Goal: Task Accomplishment & Management: Manage account settings

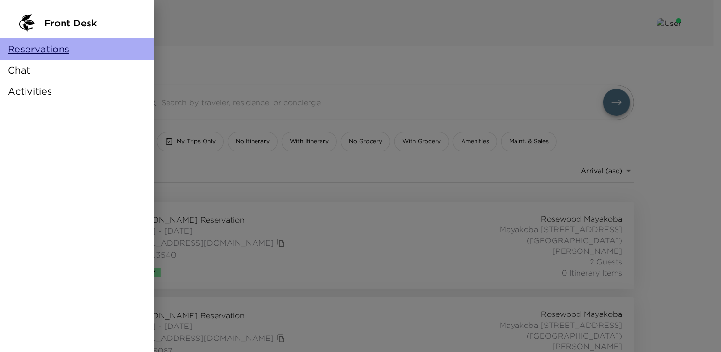
click at [48, 53] on span "Reservations" at bounding box center [39, 48] width 62 height 13
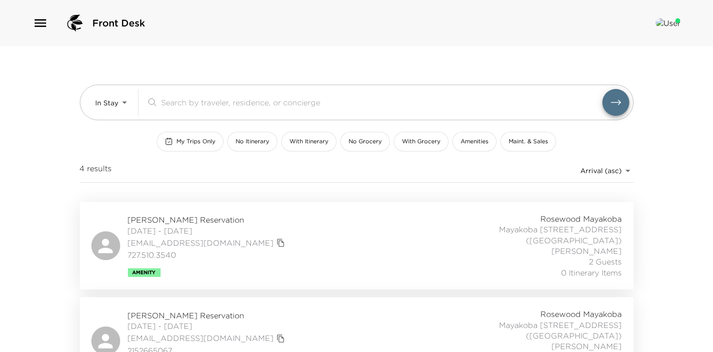
click at [674, 20] on img at bounding box center [668, 23] width 25 height 10
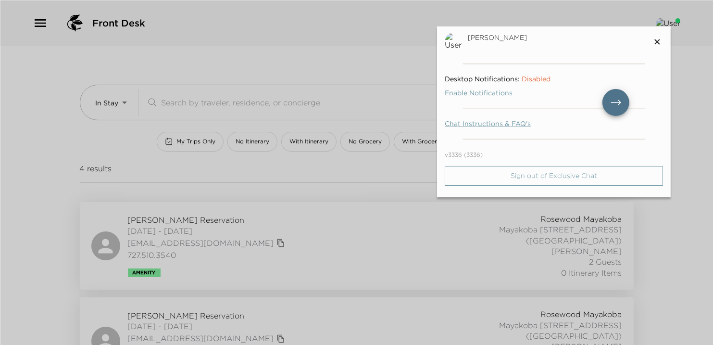
click at [559, 173] on p "Sign out of Exclusive Chat" at bounding box center [554, 176] width 88 height 8
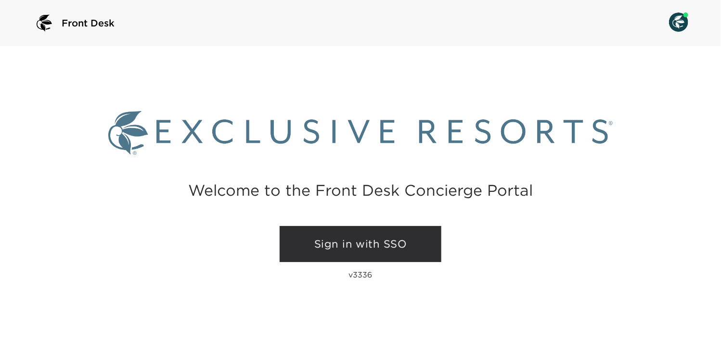
click at [364, 241] on link "Sign in with SSO" at bounding box center [360, 244] width 162 height 37
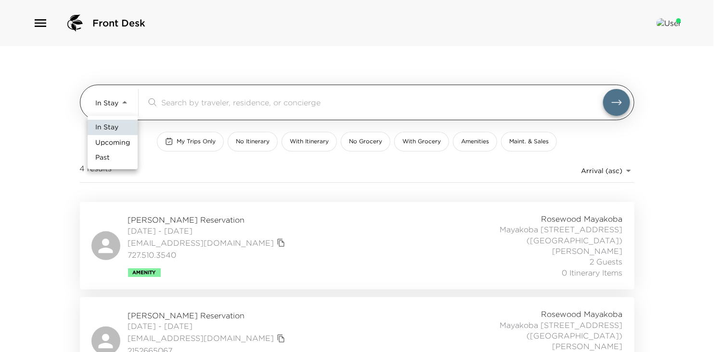
click at [125, 100] on body "Front Desk In Stay In-Stay ​ My Trips Only No Itinerary With Itinerary No Groce…" at bounding box center [360, 176] width 721 height 352
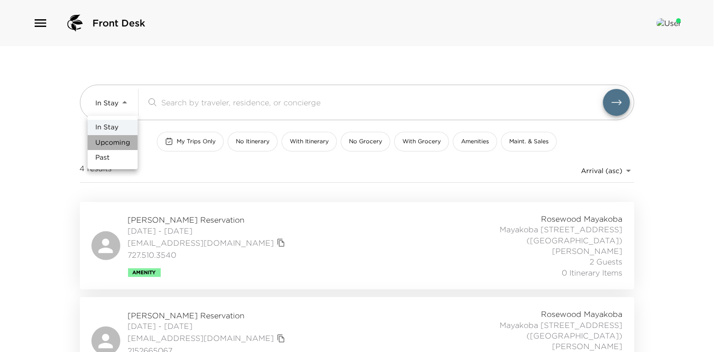
click at [114, 144] on span "Upcoming" at bounding box center [112, 143] width 35 height 10
type input "Upcoming"
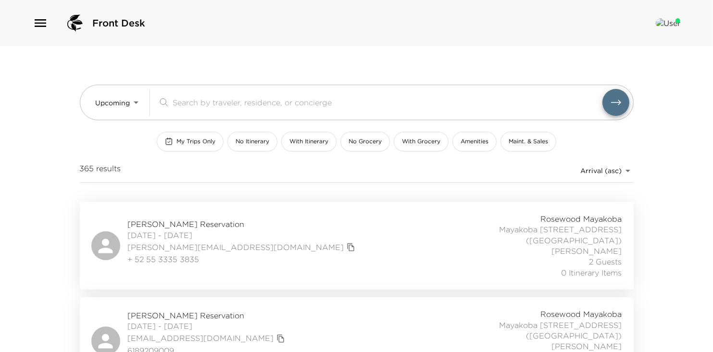
click at [175, 220] on span "Adriana Alvarez Reservation" at bounding box center [243, 224] width 230 height 11
click at [180, 220] on span "Adriana Alvarez Reservation" at bounding box center [243, 224] width 230 height 11
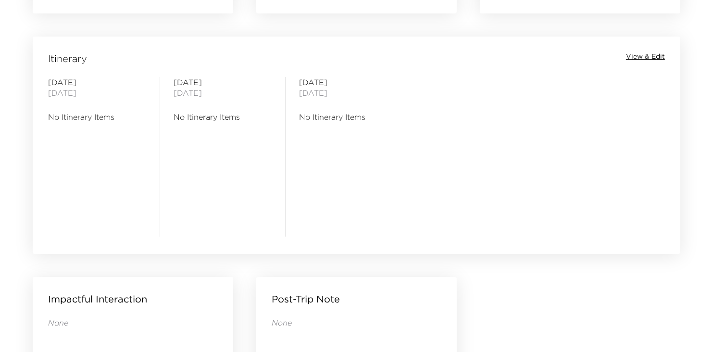
scroll to position [741, 0]
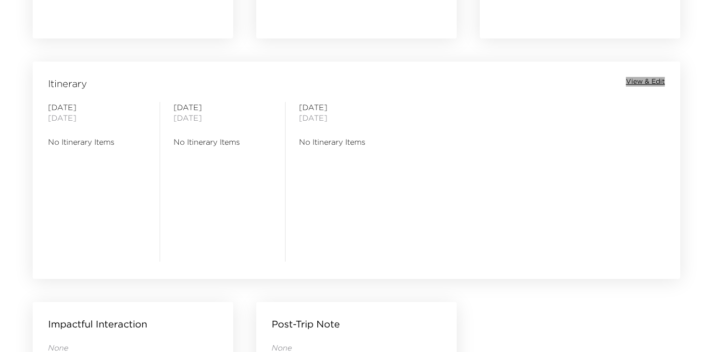
click at [646, 82] on span "View & Edit" at bounding box center [645, 82] width 39 height 10
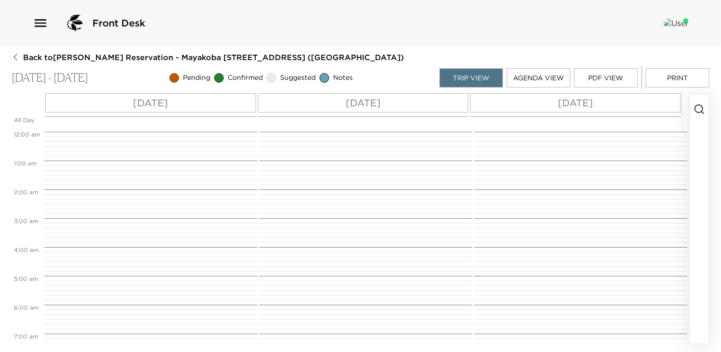
scroll to position [231, 0]
click at [204, 102] on div "[DATE]" at bounding box center [150, 102] width 211 height 19
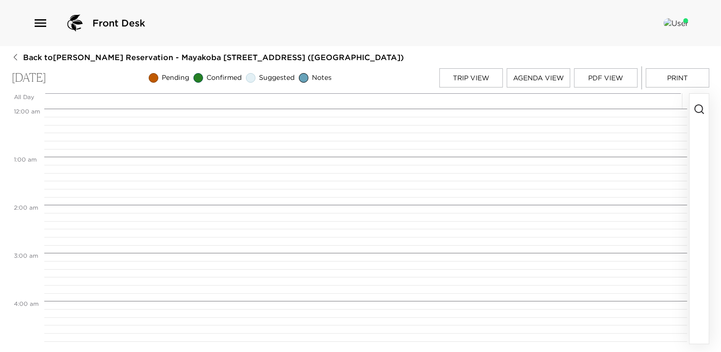
scroll to position [385, 0]
click at [699, 109] on icon "button" at bounding box center [699, 109] width 12 height 12
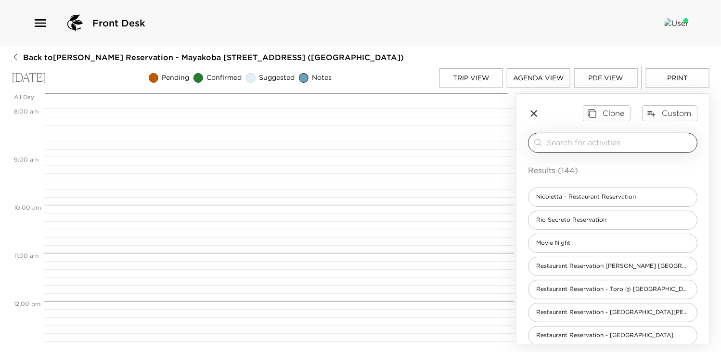
click at [625, 146] on input "search" at bounding box center [619, 142] width 146 height 11
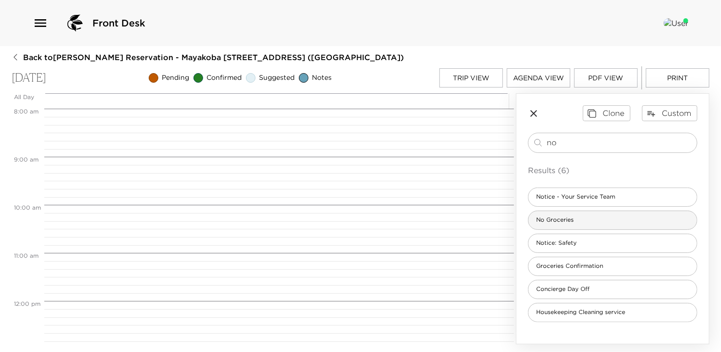
type input "no"
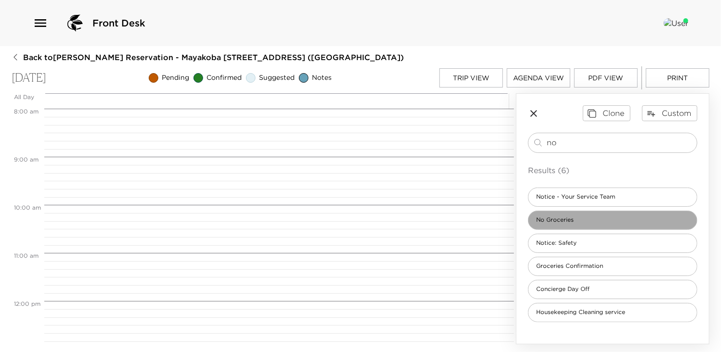
click at [575, 222] on span "No Groceries" at bounding box center [554, 220] width 53 height 8
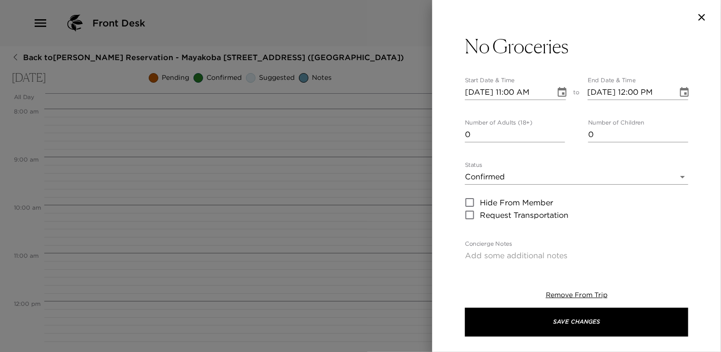
type input "1"
type textarea "I have not received any grocery request at this time. Should you wish to order …"
click at [557, 135] on input "1" at bounding box center [515, 134] width 100 height 15
click at [556, 90] on icon "Choose date, selected date is Oct 3, 2025" at bounding box center [562, 93] width 12 height 12
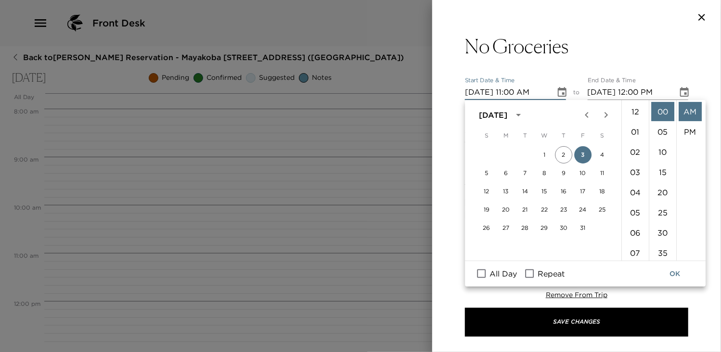
scroll to position [222, 0]
click at [481, 274] on input "All Day" at bounding box center [481, 273] width 20 height 13
checkbox input "true"
type input "10/03/2025"
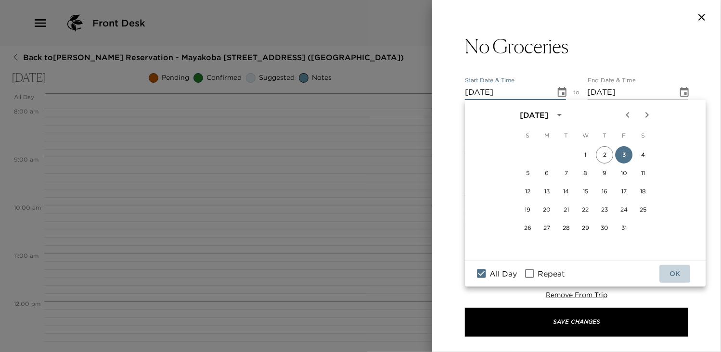
click at [675, 273] on button "OK" at bounding box center [674, 274] width 31 height 18
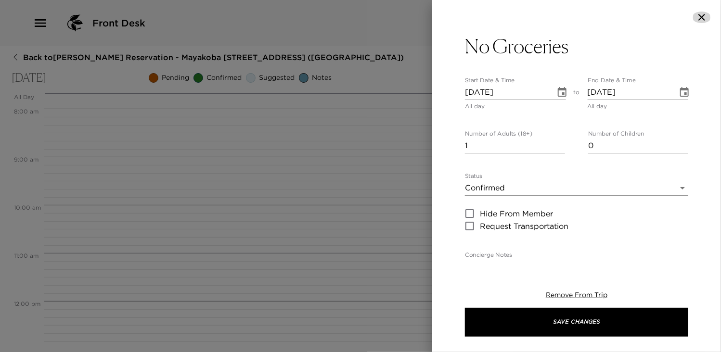
click at [699, 17] on icon "button" at bounding box center [702, 18] width 12 height 12
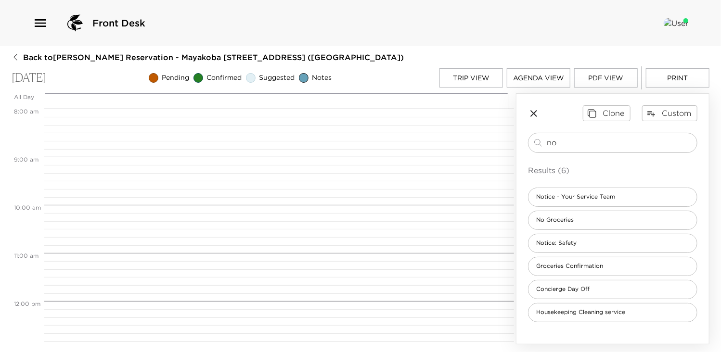
click at [476, 76] on button "Trip View" at bounding box center [470, 77] width 63 height 19
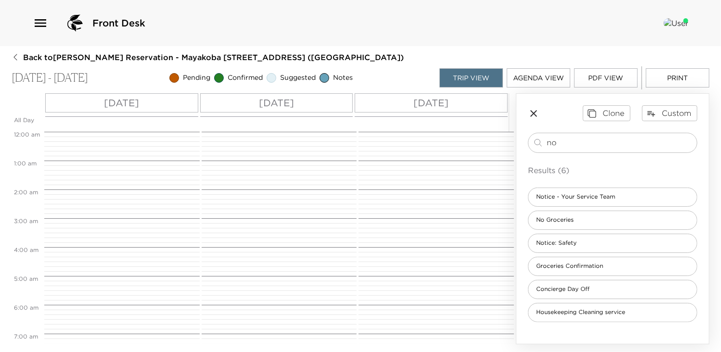
scroll to position [231, 0]
click at [537, 78] on button "Agenda View" at bounding box center [538, 77] width 63 height 19
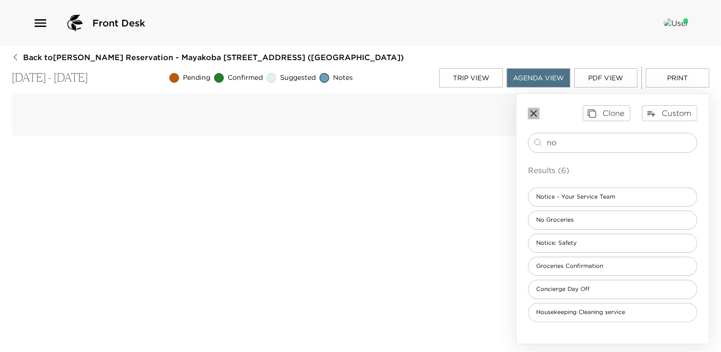
click at [535, 111] on icon "button" at bounding box center [534, 114] width 12 height 12
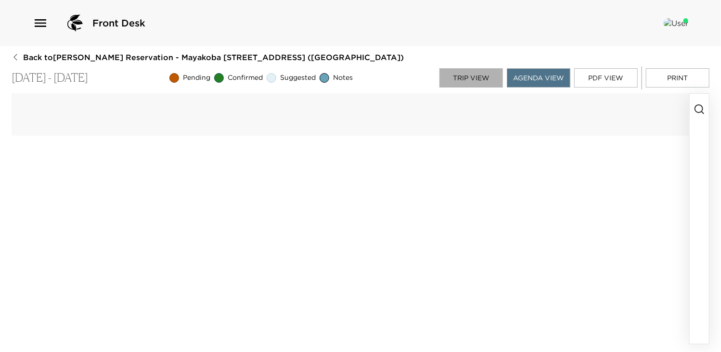
click at [473, 76] on button "Trip View" at bounding box center [470, 77] width 63 height 19
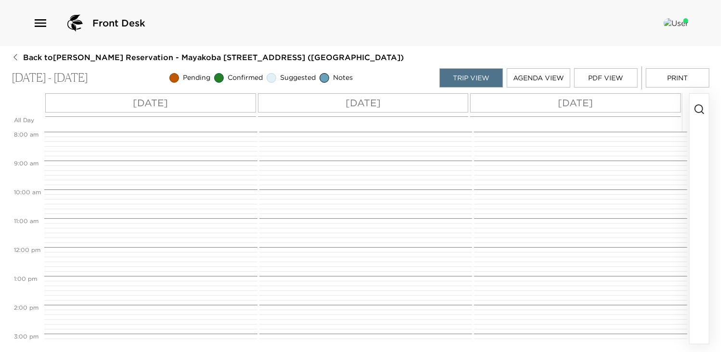
click at [184, 106] on div "Fri 10/03" at bounding box center [150, 102] width 211 height 19
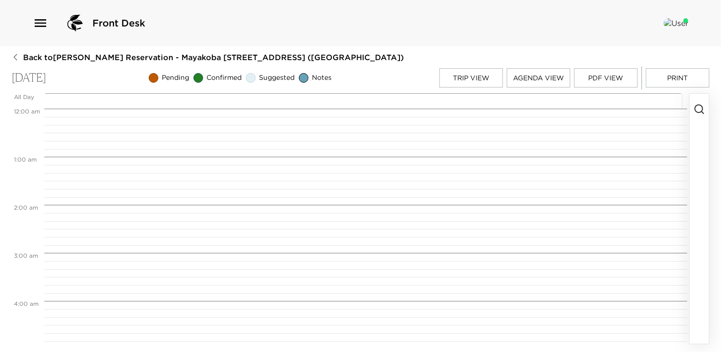
scroll to position [385, 0]
click at [699, 106] on icon "button" at bounding box center [699, 109] width 12 height 12
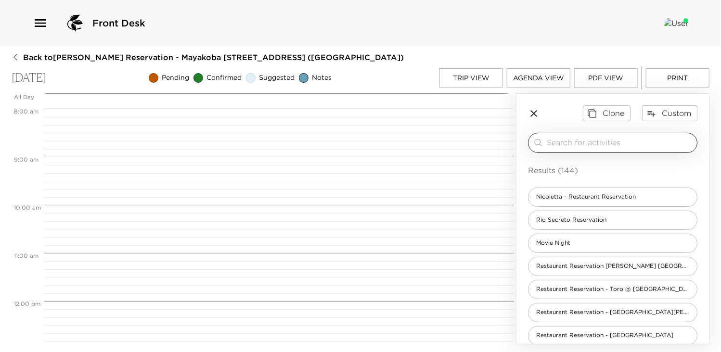
click at [624, 137] on input "search" at bounding box center [619, 142] width 146 height 11
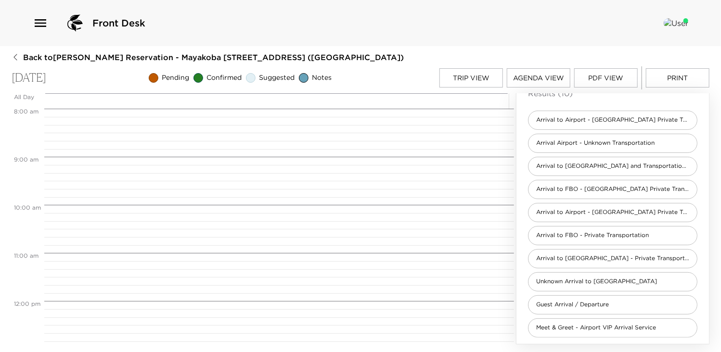
scroll to position [81, 0]
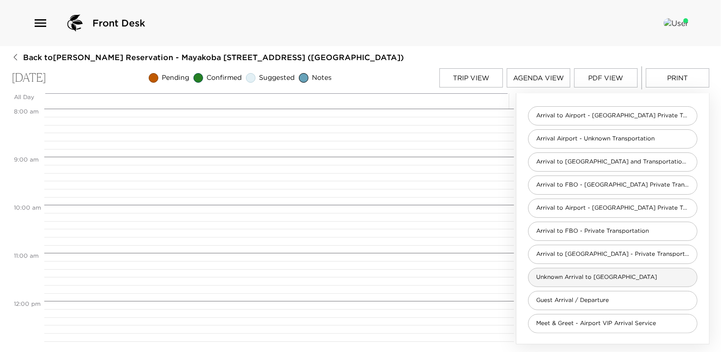
type input "arri"
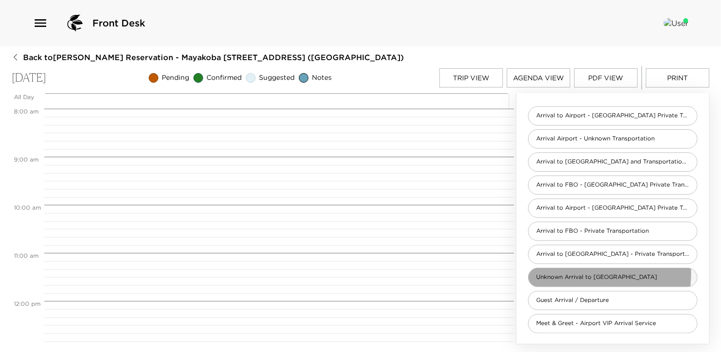
click at [582, 273] on span "Unknown Arrival to Mayakoba" at bounding box center [596, 277] width 136 height 8
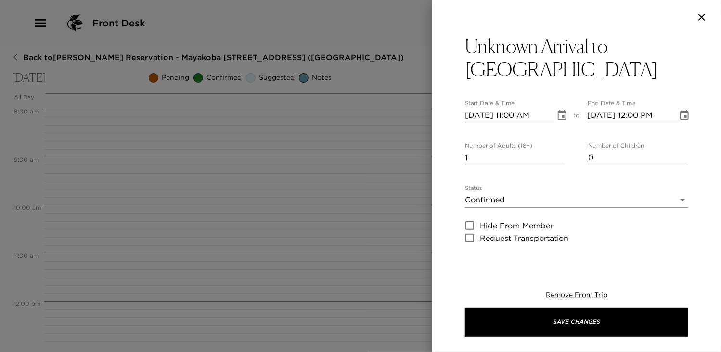
type textarea "Welcome to Mayakoba! At Main Security Gate please give your name to security pe…"
click at [558, 152] on input "2" at bounding box center [515, 157] width 100 height 15
click at [558, 152] on input "3" at bounding box center [515, 157] width 100 height 15
click at [558, 152] on input "4" at bounding box center [515, 157] width 100 height 15
type input "5"
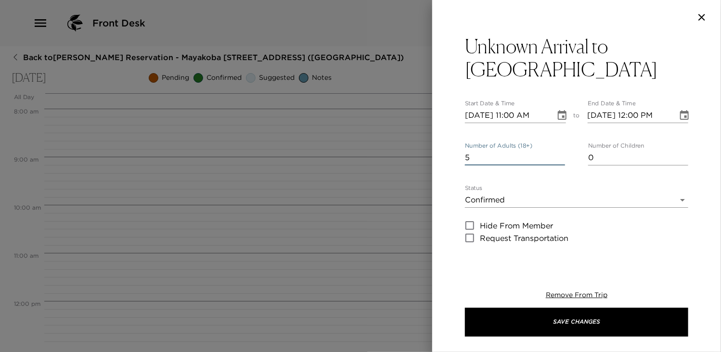
click at [558, 152] on input "5" at bounding box center [515, 157] width 100 height 15
click at [516, 111] on input "10/03/2025 11:00 AM" at bounding box center [507, 115] width 84 height 15
type input "10/03/2025 04:00 PM"
type input "10/03/2025 05:00 PM"
type input "10/03/2025 04:00 PM"
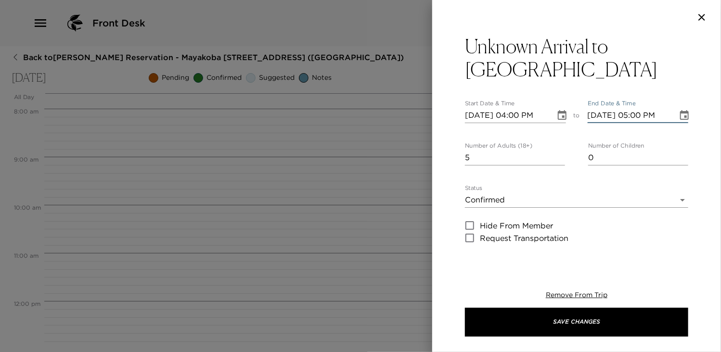
click at [635, 113] on input "10/03/2025 05:00 PM" at bounding box center [629, 115] width 84 height 15
type input "10/03/2025 04:00 PM"
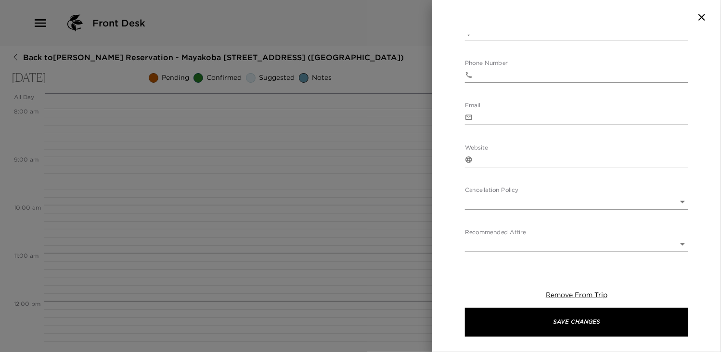
scroll to position [554, 0]
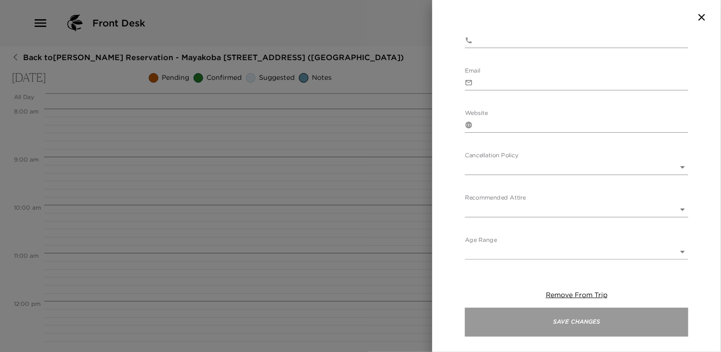
click at [578, 329] on button "Save Changes" at bounding box center [576, 322] width 223 height 29
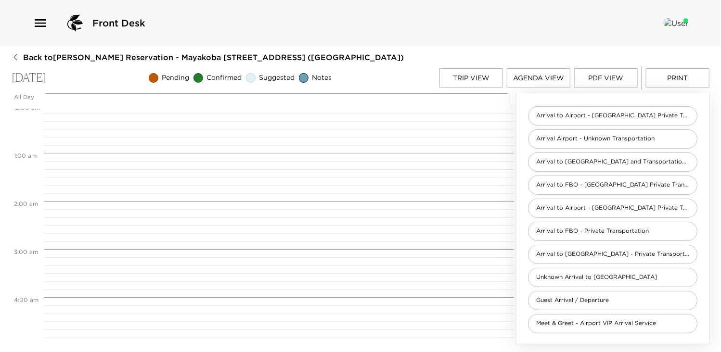
scroll to position [0, 0]
click at [533, 79] on button "Agenda View" at bounding box center [538, 77] width 63 height 19
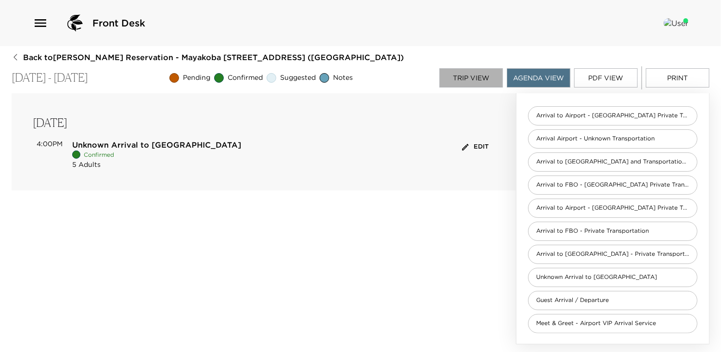
click at [463, 74] on button "Trip View" at bounding box center [470, 77] width 63 height 19
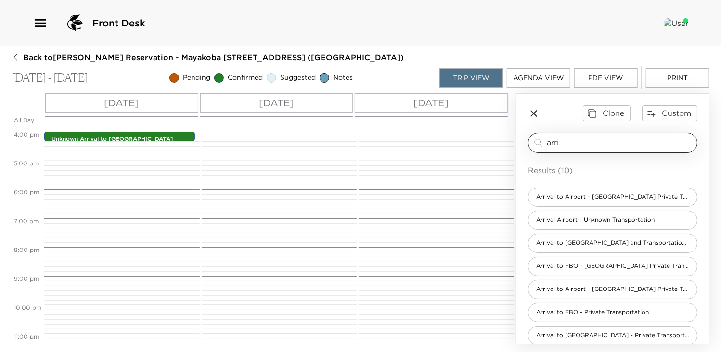
click at [572, 141] on input "arri" at bounding box center [619, 142] width 146 height 11
type input "a"
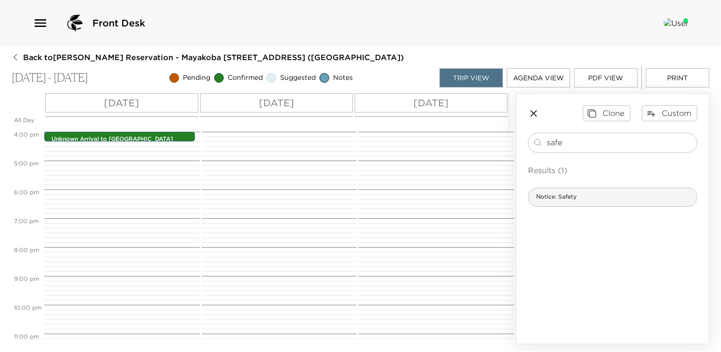
type input "safe"
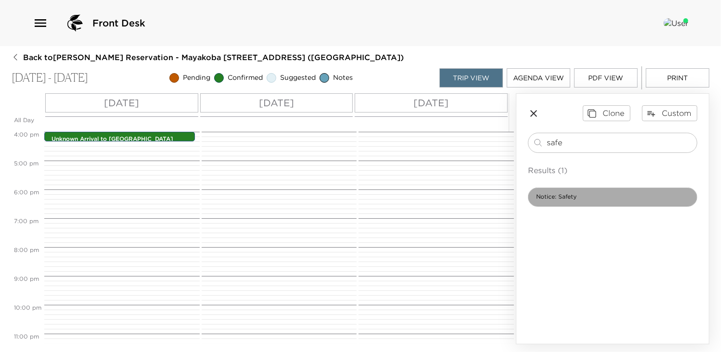
click at [567, 199] on span "Notice: Safety" at bounding box center [556, 197] width 56 height 8
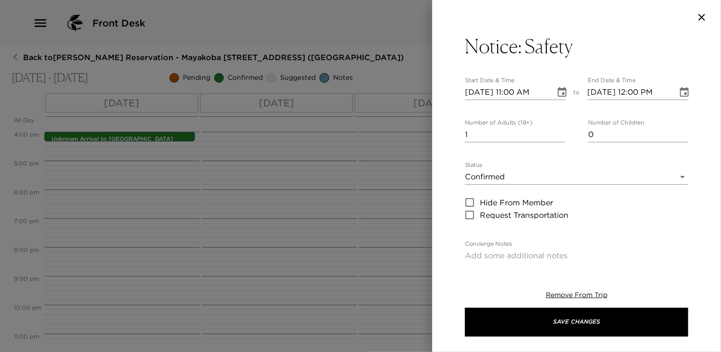
type textarea "As always when traveling, we recommend keeping your doors and windows locked at…"
type input "0"
click at [558, 135] on input "0" at bounding box center [515, 134] width 100 height 15
click at [558, 92] on icon "Choose date, selected date is Oct 3, 2025" at bounding box center [562, 92] width 9 height 10
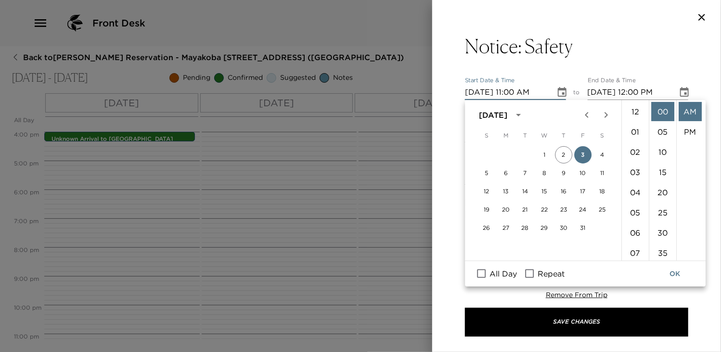
scroll to position [222, 0]
click at [484, 274] on input "All Day" at bounding box center [481, 273] width 20 height 13
checkbox input "true"
type input "10/03/2025"
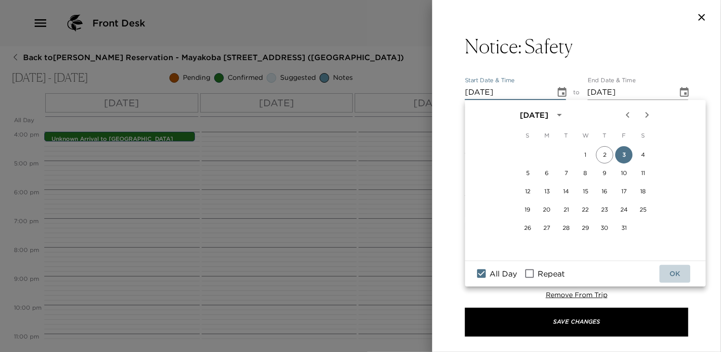
click at [675, 272] on button "OK" at bounding box center [674, 274] width 31 height 18
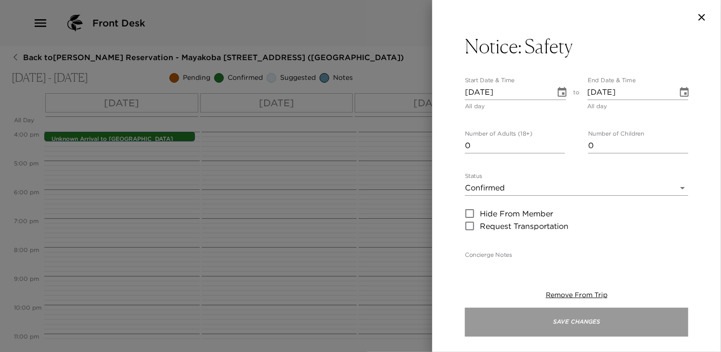
click at [582, 322] on button "Save Changes" at bounding box center [576, 322] width 223 height 29
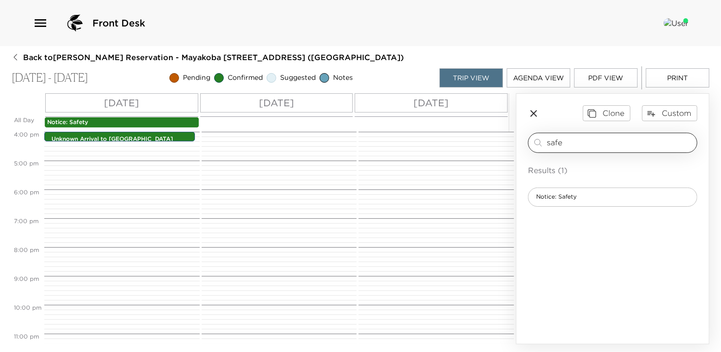
click at [572, 140] on input "safe" at bounding box center [619, 142] width 146 height 11
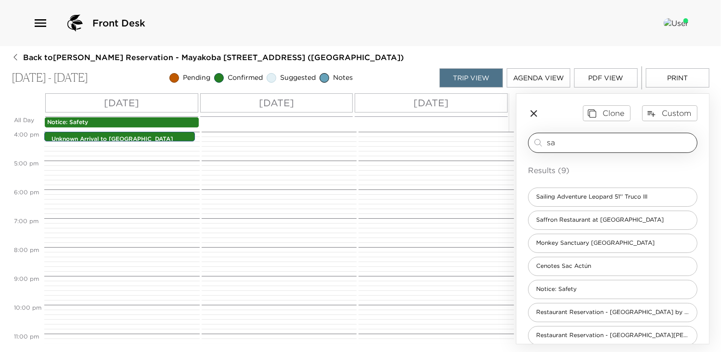
type input "s"
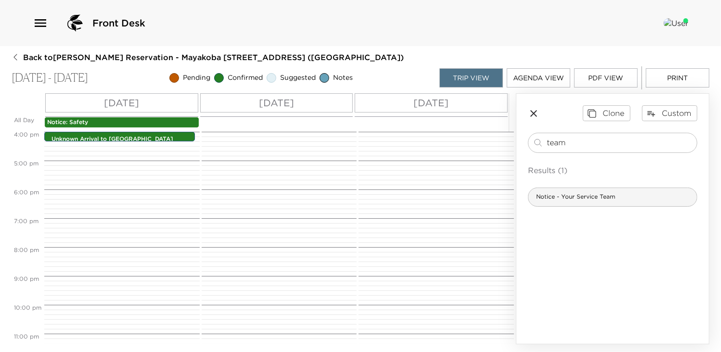
type input "team"
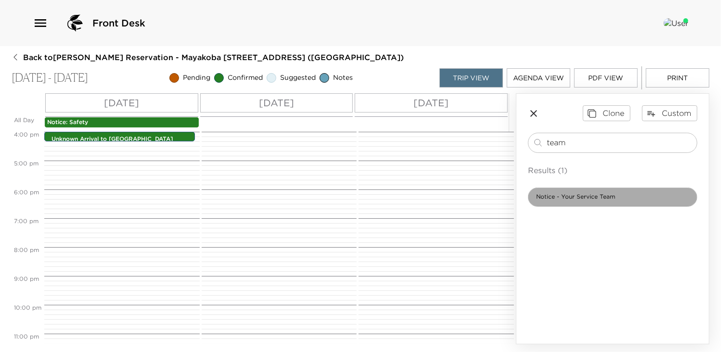
click at [593, 199] on span "Notice - Your Service Team" at bounding box center [575, 197] width 94 height 8
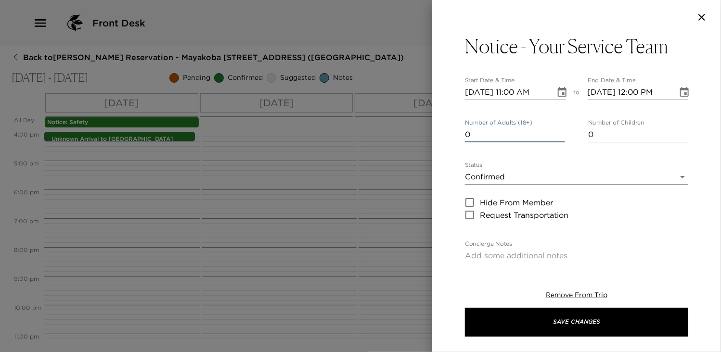
click at [558, 137] on input "0" at bounding box center [515, 134] width 100 height 15
type input "1"
type textarea "Your Service Team: You will meet your concierge and your butler at the villa af…"
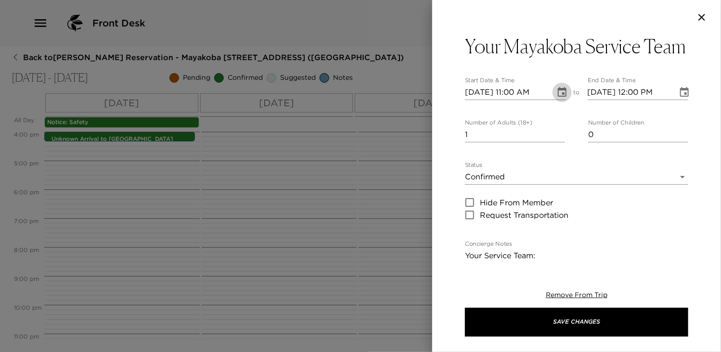
click at [558, 98] on icon "Choose date, selected date is Oct 3, 2025" at bounding box center [562, 93] width 12 height 12
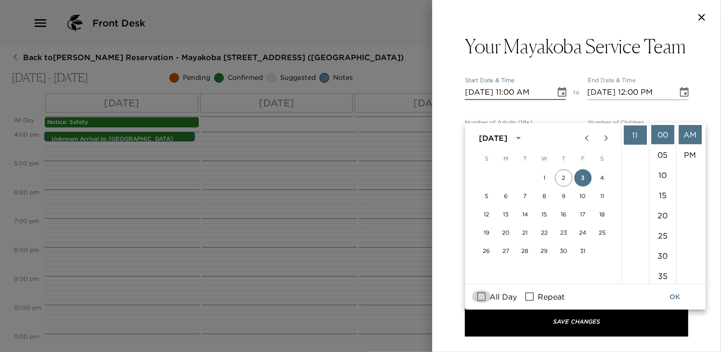
click at [481, 296] on input "All Day" at bounding box center [481, 297] width 20 height 13
checkbox input "true"
type input "10/03/2025"
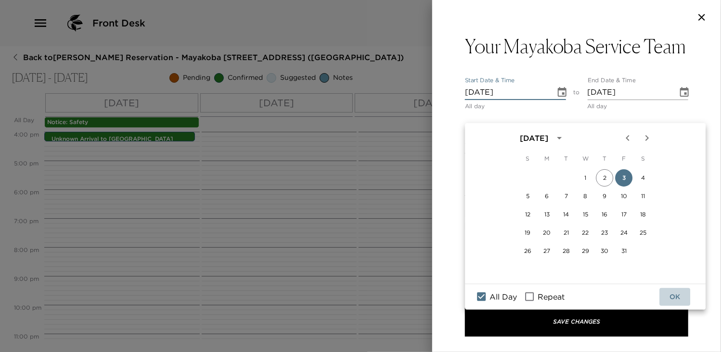
click at [675, 296] on button "OK" at bounding box center [674, 297] width 31 height 18
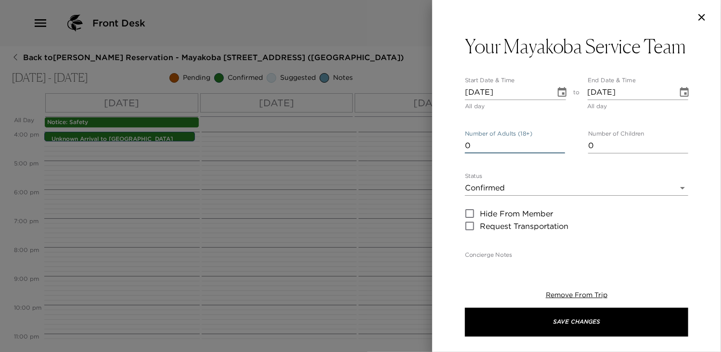
type input "0"
click at [558, 153] on input "0" at bounding box center [515, 145] width 100 height 15
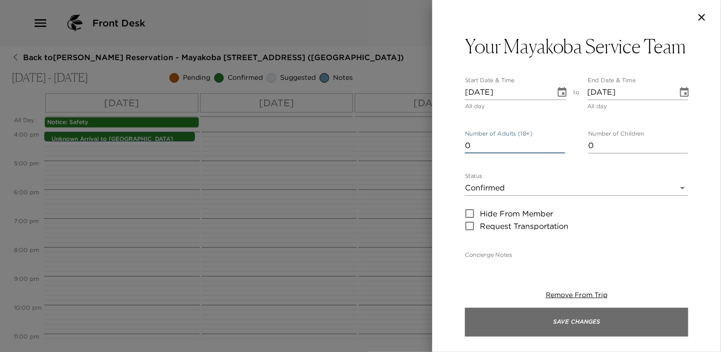
click at [567, 322] on button "Save Changes" at bounding box center [576, 322] width 223 height 29
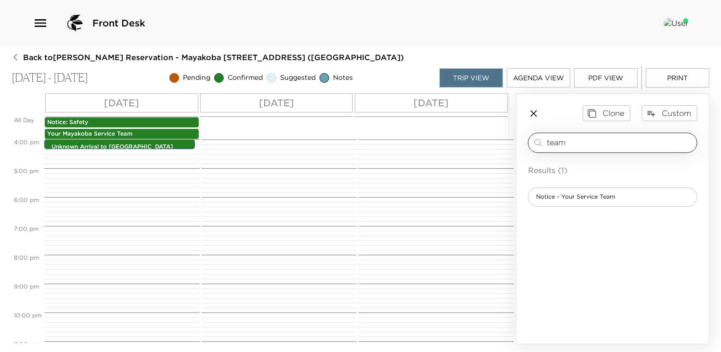
click at [577, 143] on input "team" at bounding box center [619, 142] width 146 height 11
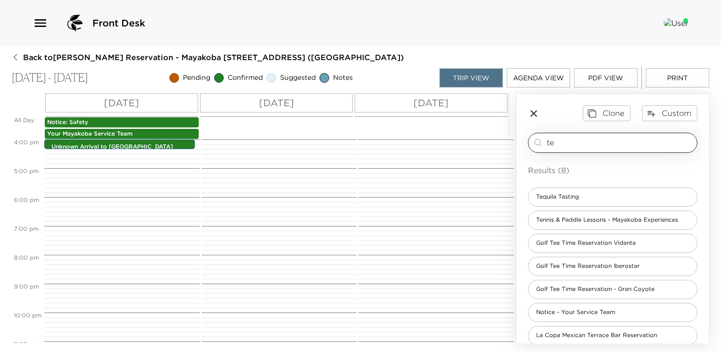
type input "t"
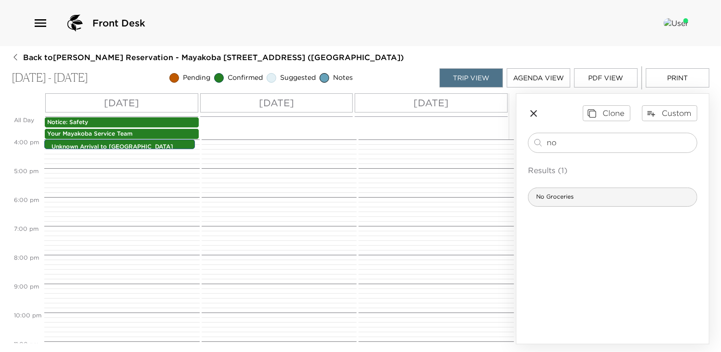
type input "no"
click at [558, 193] on span "No Groceries" at bounding box center [554, 197] width 53 height 8
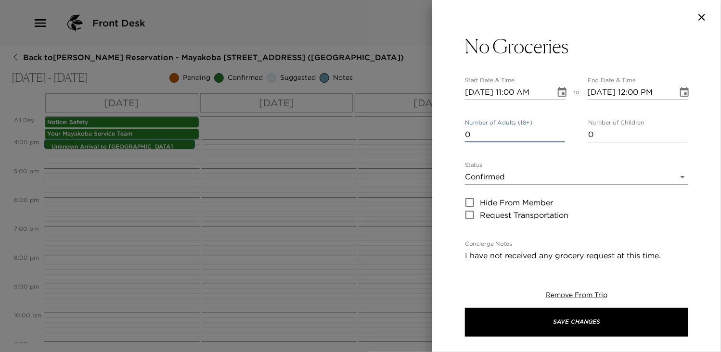
type input "0"
click at [559, 135] on input "0" at bounding box center [515, 134] width 100 height 15
click at [514, 89] on input "10/03/2025 11:00 AM" at bounding box center [507, 92] width 84 height 15
type input "10/03/2025 04:00 PM"
type input "10/03/2025 05:00 PM"
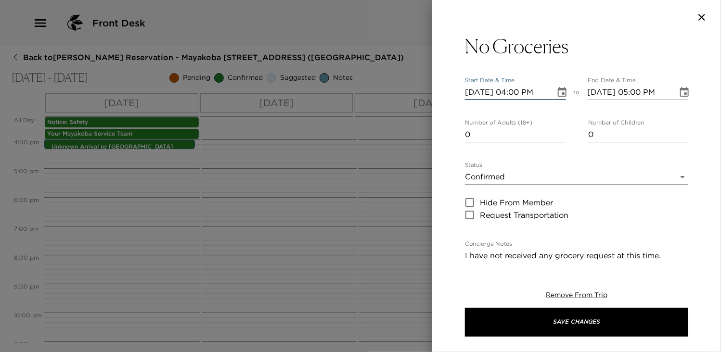
type input "10/03/2025 04:00 PM"
click at [637, 90] on input "10/03/2025 05:00 PM" at bounding box center [629, 92] width 84 height 15
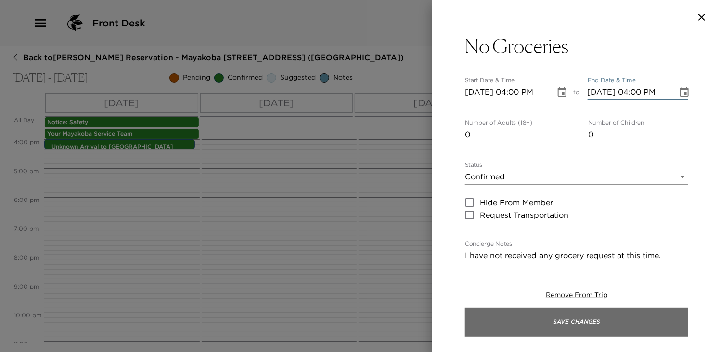
type input "10/03/2025 04:00 PM"
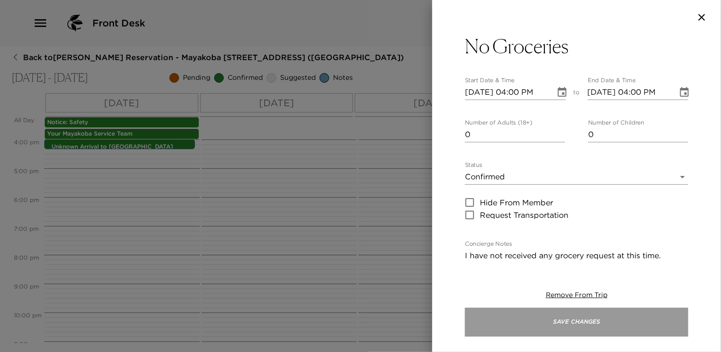
click at [589, 326] on button "Save Changes" at bounding box center [576, 322] width 223 height 29
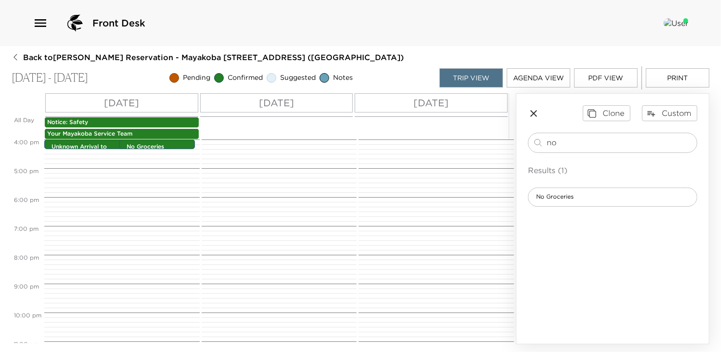
click at [301, 103] on div "Sat 10/04" at bounding box center [276, 102] width 153 height 19
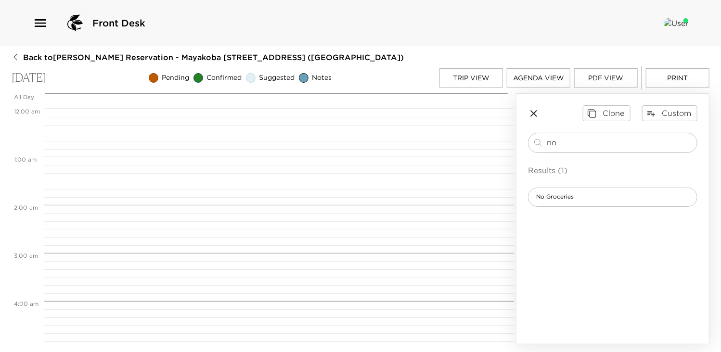
scroll to position [385, 0]
click at [564, 137] on input "no" at bounding box center [619, 142] width 146 height 11
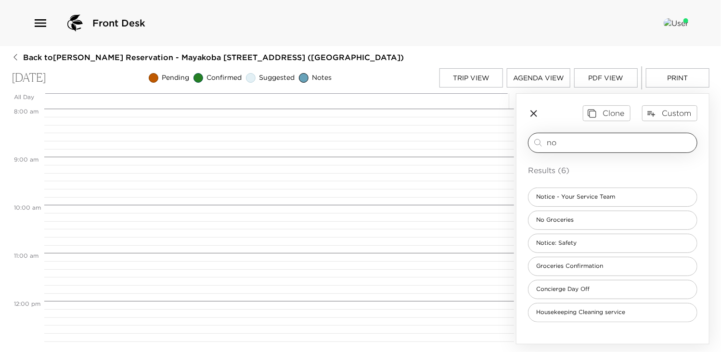
type input "n"
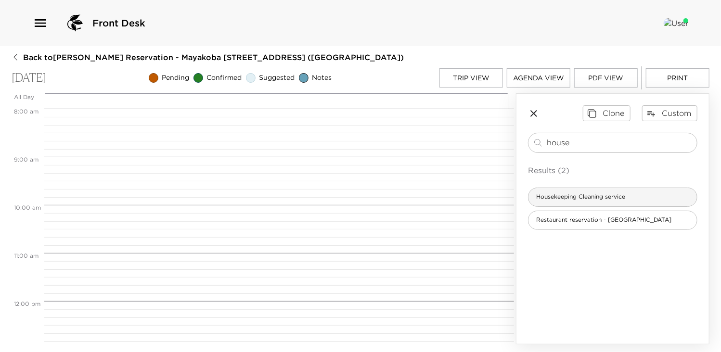
type input "house"
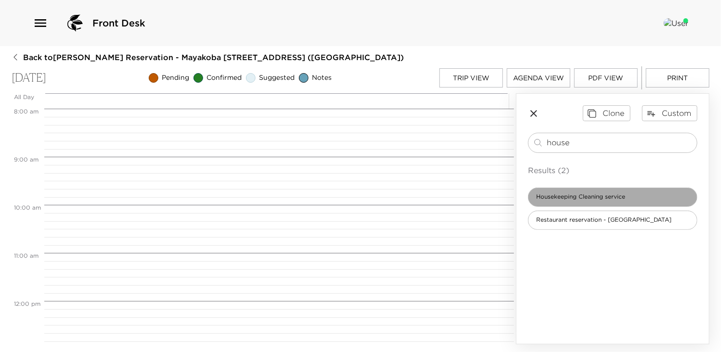
click at [588, 193] on span "Housekeeping Cleaning service" at bounding box center [580, 197] width 104 height 8
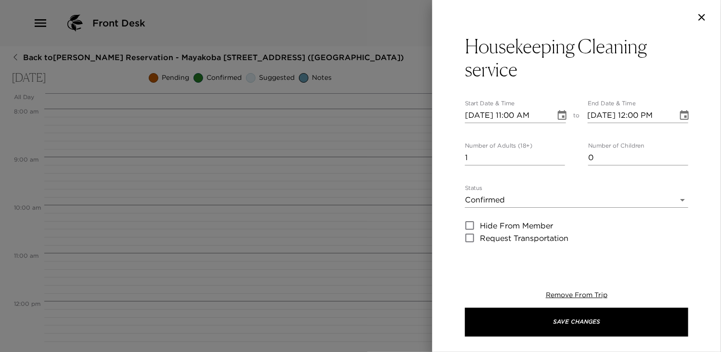
type textarea "Your Dedicated housekeeper will come into your villa at 9:00 AM to start cleani…"
type input "0"
click at [558, 159] on input "0" at bounding box center [515, 157] width 100 height 15
click at [516, 117] on input "10/04/2025 11:00 AM" at bounding box center [507, 115] width 84 height 15
type input "10/04/2025 09:00 AM"
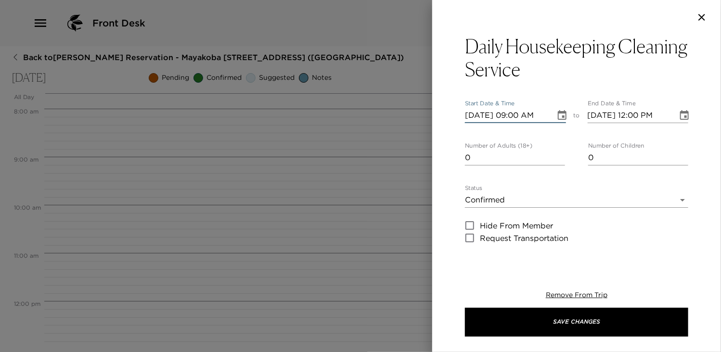
click at [635, 115] on input "10/04/2025 12:00 PM" at bounding box center [629, 115] width 84 height 15
type input "10/04/2025 09:00 AM"
click at [694, 161] on div "Daily Housekeeping Cleaning Service Start Date & Time 10/04/2025 09:00 AM to En…" at bounding box center [576, 147] width 289 height 225
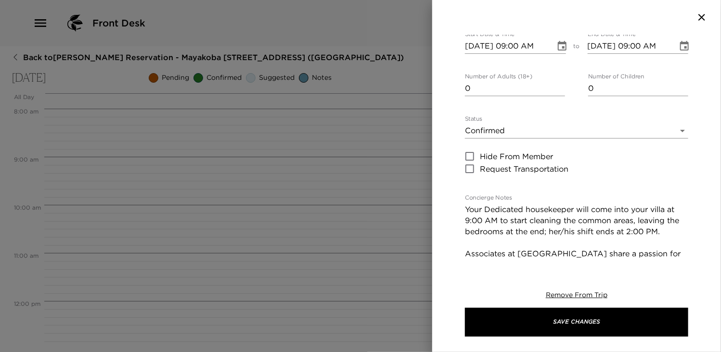
scroll to position [0, 0]
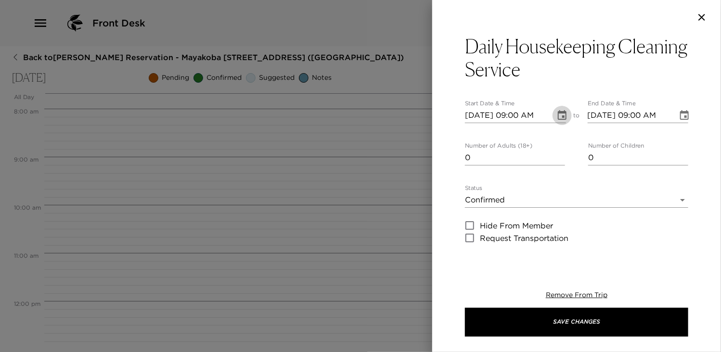
click at [556, 114] on icon "Choose date, selected date is Oct 4, 2025" at bounding box center [562, 116] width 12 height 12
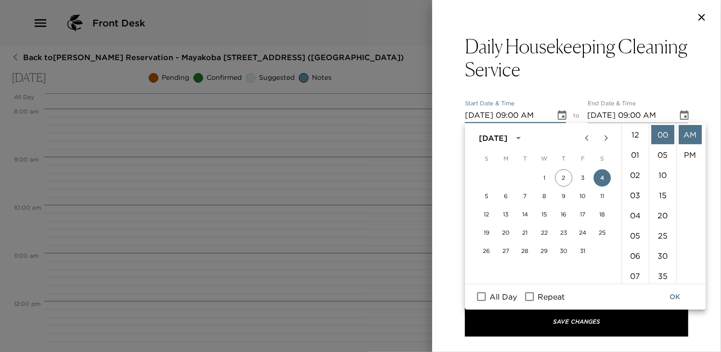
scroll to position [182, 0]
click at [529, 296] on input "Repeat" at bounding box center [529, 297] width 20 height 13
checkbox input "true"
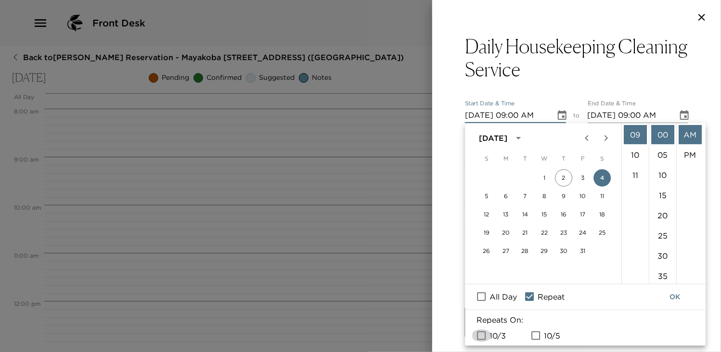
click at [483, 336] on input "10/3" at bounding box center [481, 336] width 20 height 13
checkbox input "false"
click at [536, 334] on input "10/5" at bounding box center [535, 336] width 20 height 13
checkbox input "true"
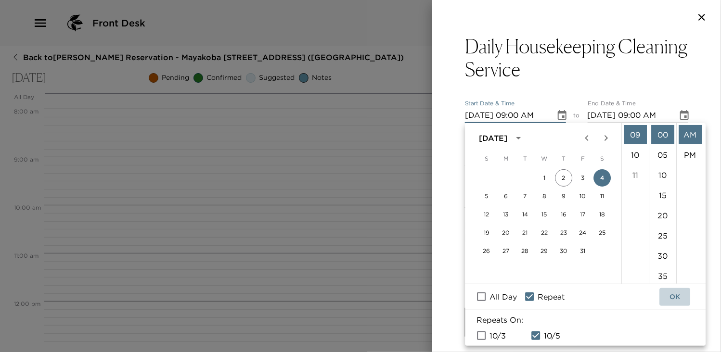
click at [677, 298] on button "OK" at bounding box center [674, 297] width 31 height 18
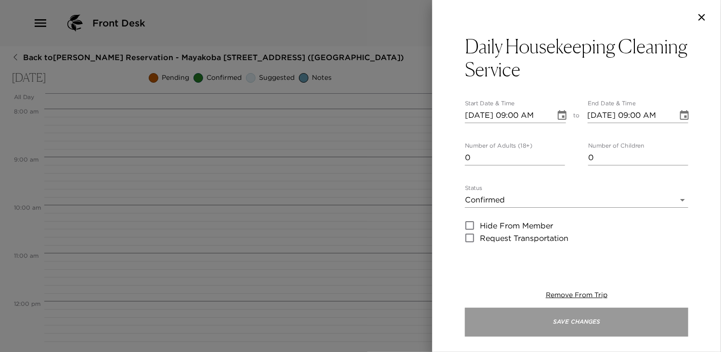
click at [571, 317] on button "Save Changes" at bounding box center [576, 322] width 223 height 29
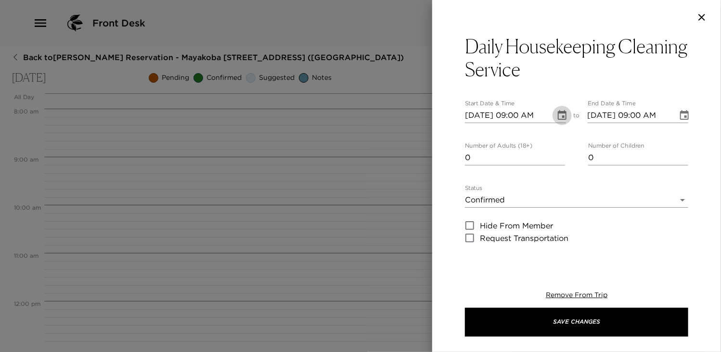
click at [559, 110] on icon "Choose date, selected date is Oct 4, 2025" at bounding box center [562, 116] width 12 height 12
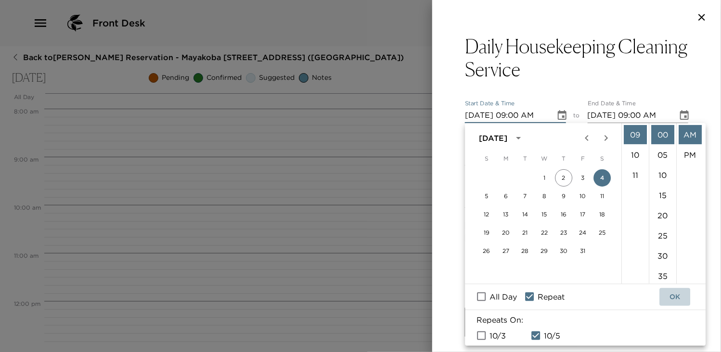
click at [676, 294] on button "OK" at bounding box center [674, 297] width 31 height 18
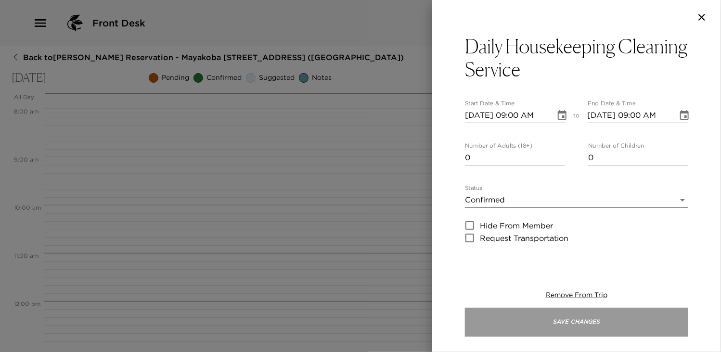
click at [587, 323] on button "Save Changes" at bounding box center [576, 322] width 223 height 29
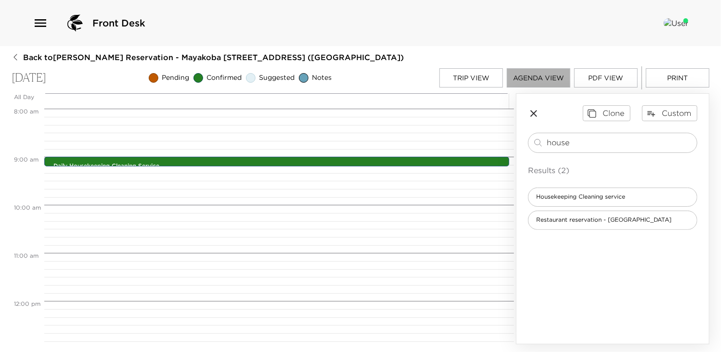
click at [536, 79] on button "Agenda View" at bounding box center [538, 77] width 63 height 19
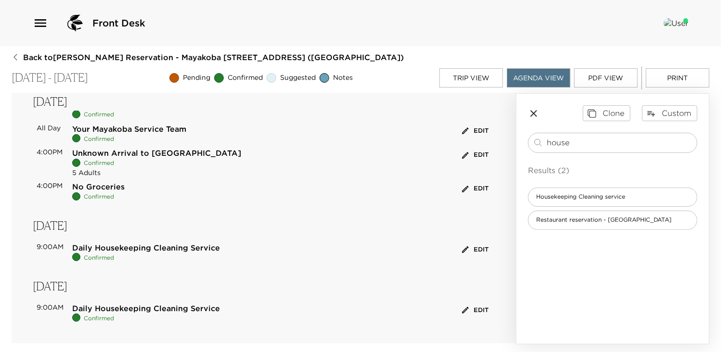
scroll to position [41, 0]
click at [475, 78] on button "Trip View" at bounding box center [470, 77] width 63 height 19
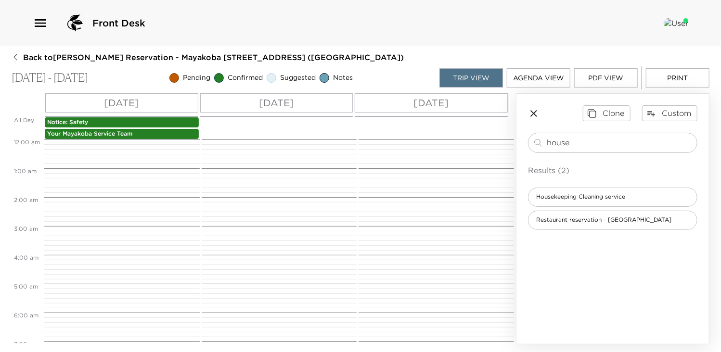
scroll to position [260, 0]
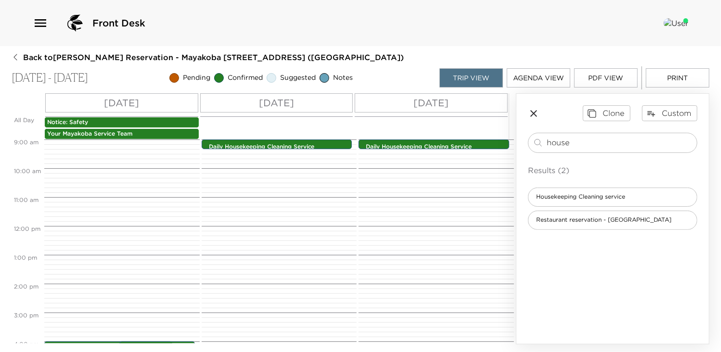
click at [460, 103] on div "Sun 10/05" at bounding box center [431, 102] width 153 height 19
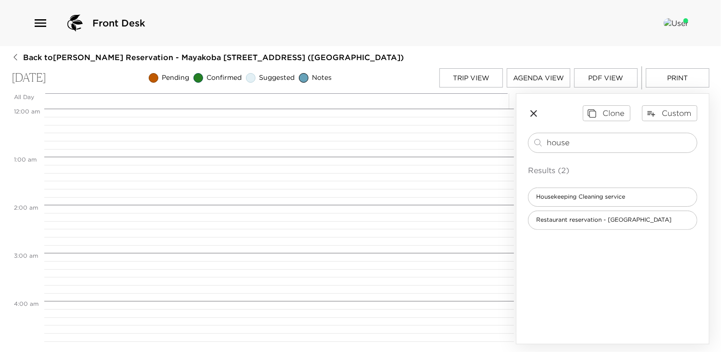
scroll to position [385, 0]
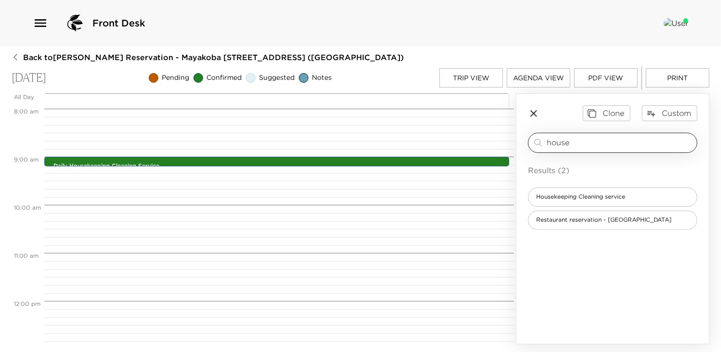
click at [575, 144] on input "house" at bounding box center [619, 142] width 146 height 11
type input "h"
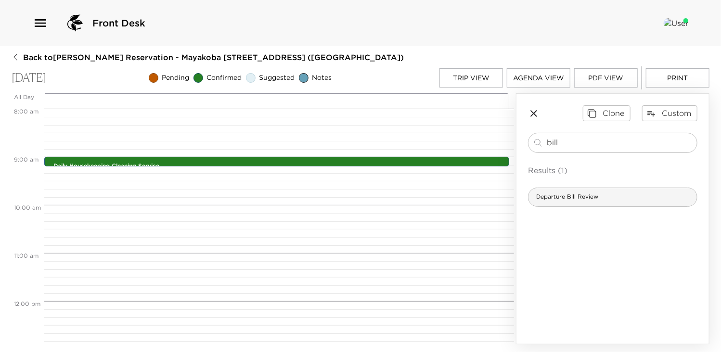
type input "bill"
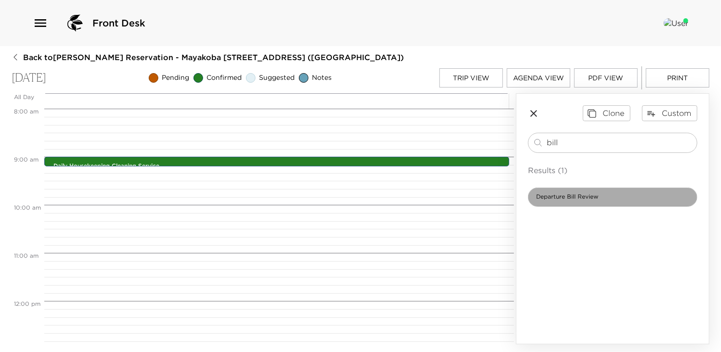
click at [571, 194] on span "Departure Bill Review" at bounding box center [566, 197] width 77 height 8
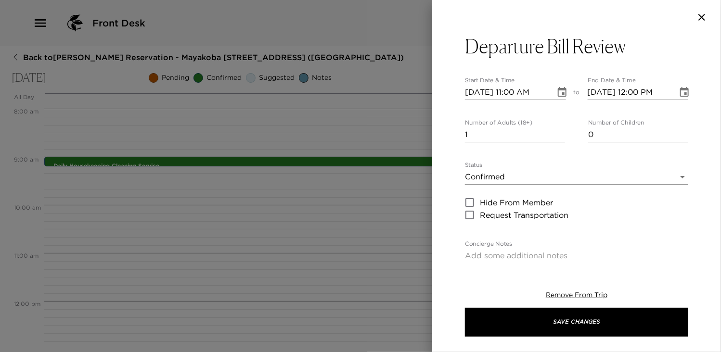
type textarea "In preparation for your departure today, I would like to visit you personally t…"
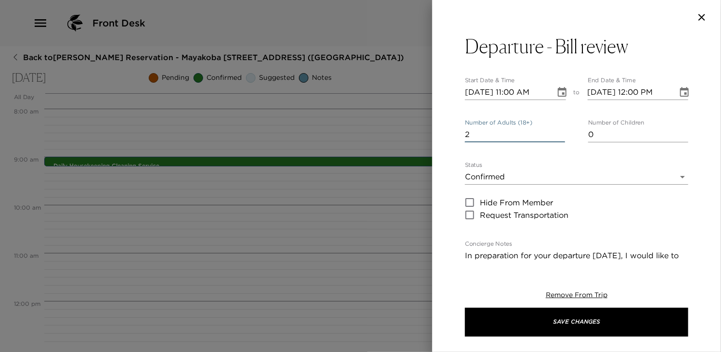
click at [557, 131] on input "2" at bounding box center [515, 134] width 100 height 15
click at [557, 131] on input "3" at bounding box center [515, 134] width 100 height 15
click at [557, 131] on input "4" at bounding box center [515, 134] width 100 height 15
type input "5"
click at [557, 131] on input "5" at bounding box center [515, 134] width 100 height 15
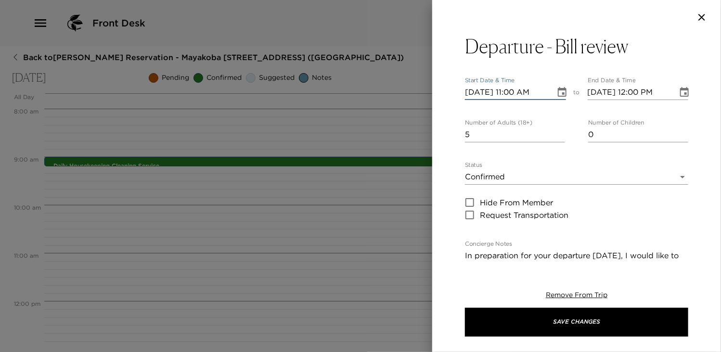
click at [517, 90] on input "10/05/2025 11:00 AM" at bounding box center [507, 92] width 84 height 15
type input "10/05/2025 10:45 AM"
click at [634, 89] on input "10/05/2025 12:00 PM" at bounding box center [629, 92] width 84 height 15
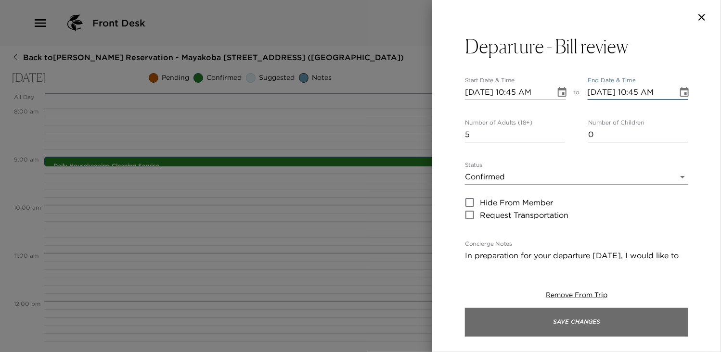
type input "10/05/2025 10:45 AM"
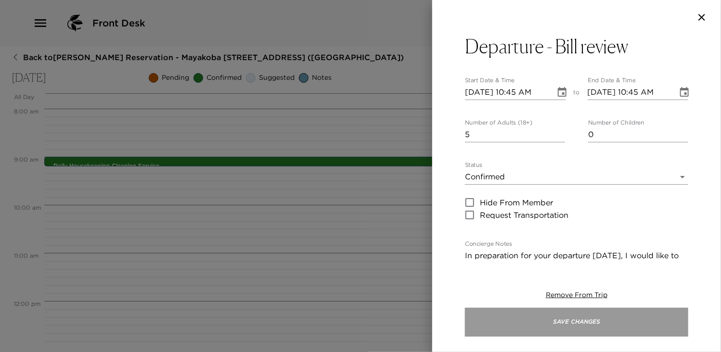
click at [587, 330] on button "Save Changes" at bounding box center [576, 322] width 223 height 29
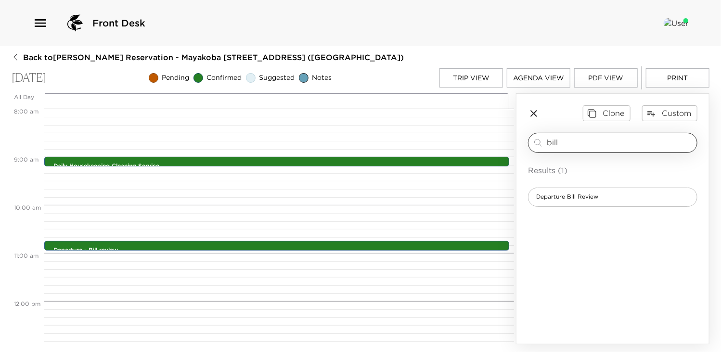
click at [573, 137] on input "bill" at bounding box center [619, 142] width 146 height 11
type input "b"
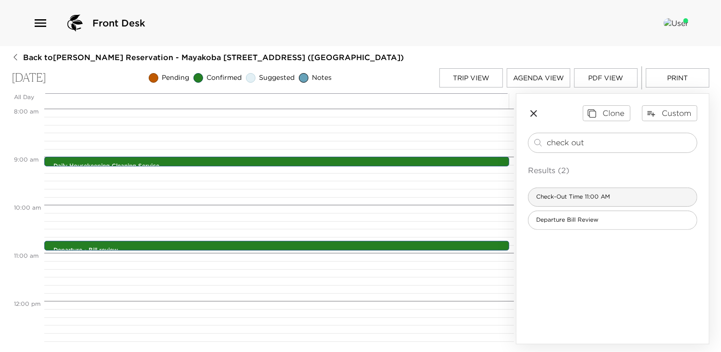
type input "check out"
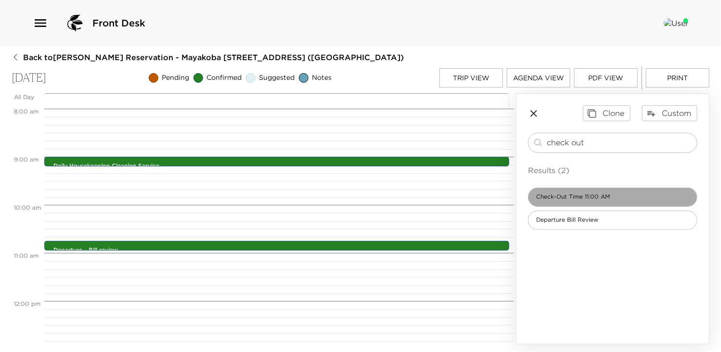
click at [570, 196] on span "Check-Out Time 11:00 AM" at bounding box center [572, 197] width 89 height 8
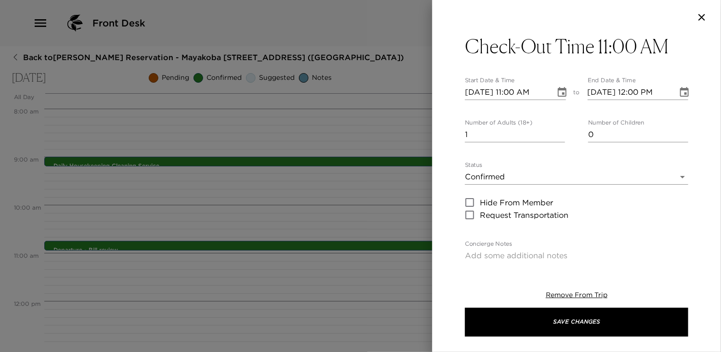
type textarea "Please note that check-out time of the residence is no later than 11:00 AM. Sin…"
click at [625, 93] on input "10/05/2025 12:00 PM" at bounding box center [629, 92] width 84 height 15
click at [634, 93] on input "10/05/2025 12:00 PM" at bounding box center [629, 92] width 84 height 15
type input "10/05/2025 11:00 AM"
click at [558, 132] on input "2" at bounding box center [515, 134] width 100 height 15
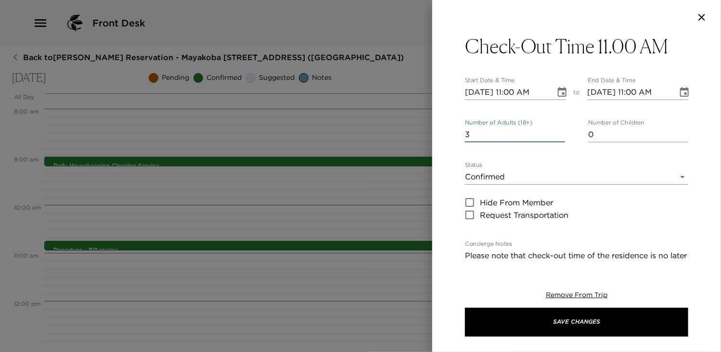
click at [558, 132] on input "3" at bounding box center [515, 134] width 100 height 15
click at [558, 132] on input "4" at bounding box center [515, 134] width 100 height 15
type input "5"
click at [558, 132] on input "5" at bounding box center [515, 134] width 100 height 15
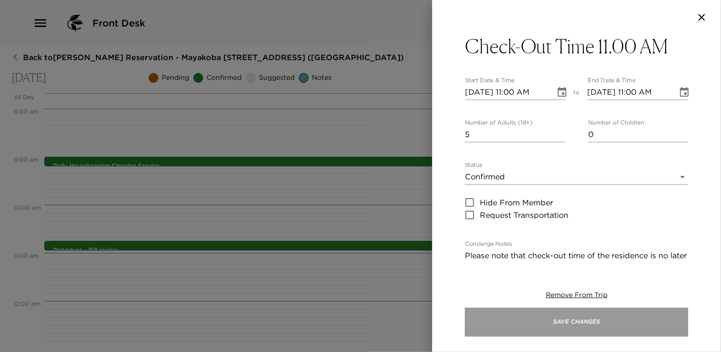
click at [574, 321] on button "Save Changes" at bounding box center [576, 322] width 223 height 29
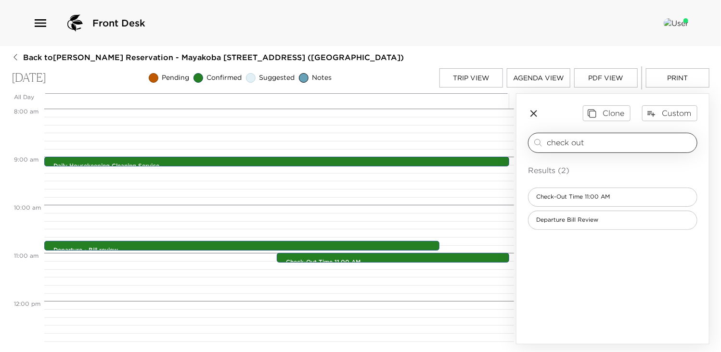
click at [587, 141] on input "check out" at bounding box center [619, 142] width 146 height 11
type input "c"
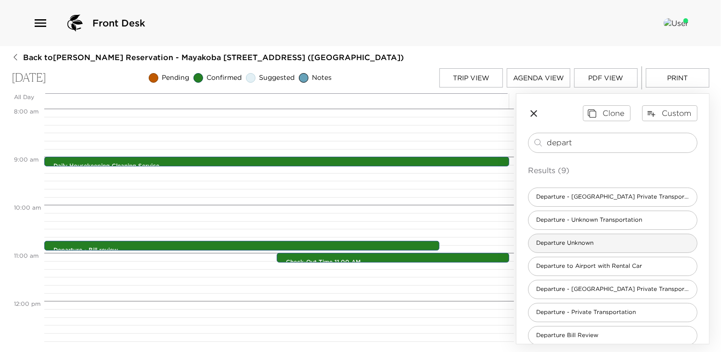
type input "depart"
click at [594, 246] on span "Departure Unknown" at bounding box center [564, 243] width 73 height 8
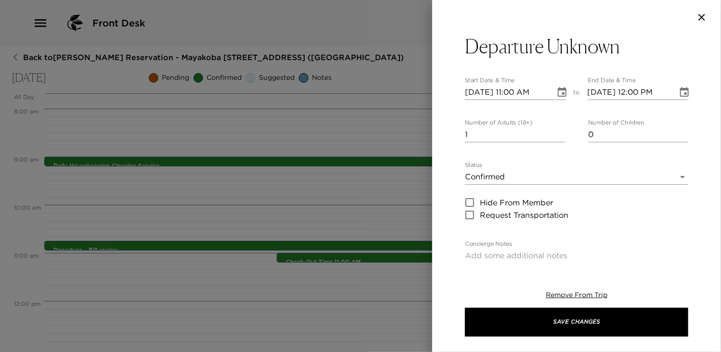
type textarea "I have your departure listed on this day, but have not received any requests fo…"
click at [558, 133] on input "2" at bounding box center [515, 134] width 100 height 15
click at [558, 133] on input "3" at bounding box center [515, 134] width 100 height 15
click at [558, 133] on input "4" at bounding box center [515, 134] width 100 height 15
type input "5"
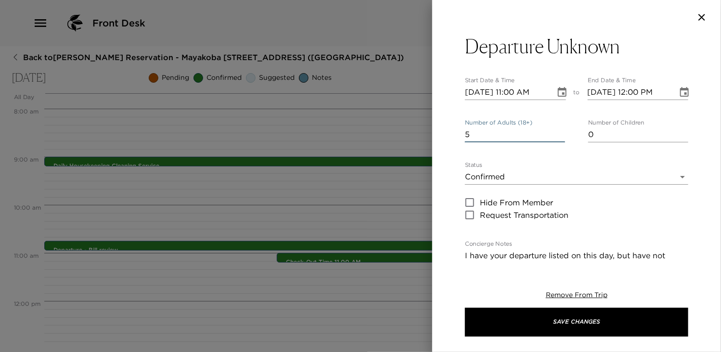
click at [558, 133] on input "5" at bounding box center [515, 134] width 100 height 15
click at [514, 89] on input "10/05/2025 11:00 AM" at bounding box center [507, 92] width 84 height 15
type input "10/05/2025 10:55 AM"
click at [637, 91] on input "10/05/2025 12:00 PM" at bounding box center [629, 92] width 84 height 15
type input "10/05/2025 10:55 AM"
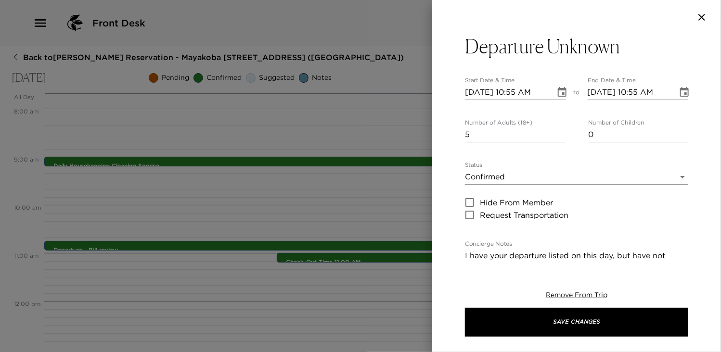
click at [700, 146] on div "Departure Unknown Start Date & Time 10/05/2025 10:55 AM to End Date & Time 10/0…" at bounding box center [576, 147] width 289 height 225
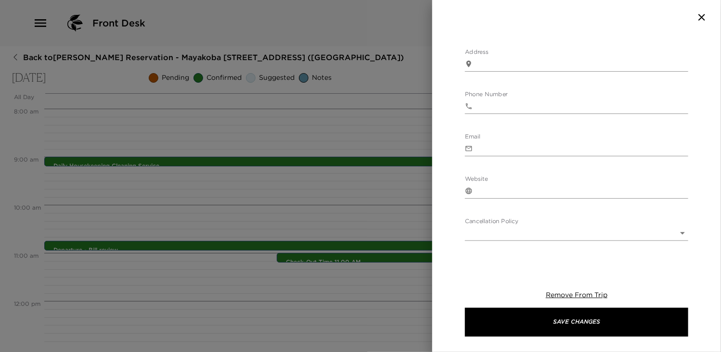
scroll to position [552, 0]
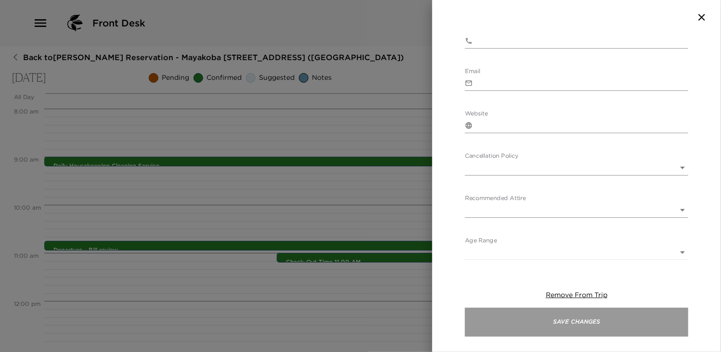
click at [577, 329] on button "Save Changes" at bounding box center [576, 322] width 223 height 29
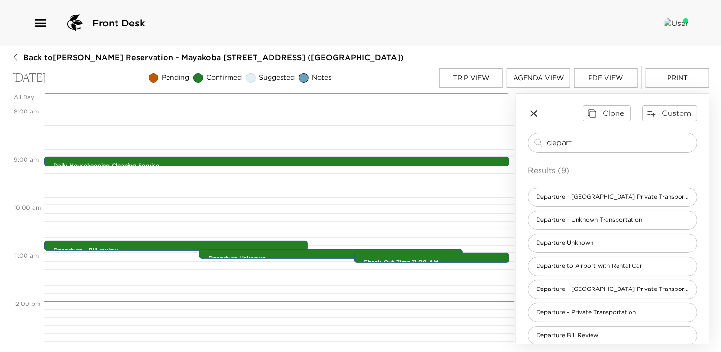
click at [604, 75] on button "PDF View" at bounding box center [605, 77] width 63 height 19
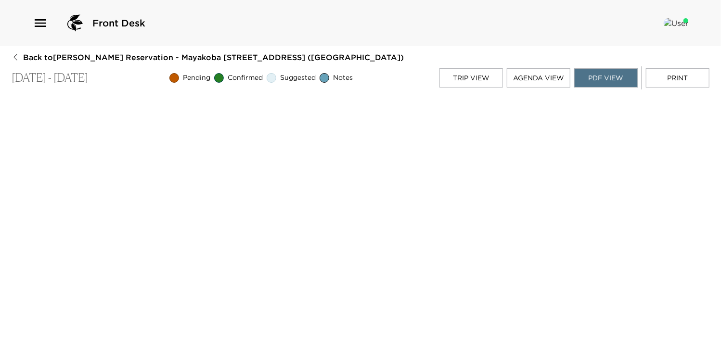
click at [38, 23] on icon "button" at bounding box center [41, 23] width 12 height 8
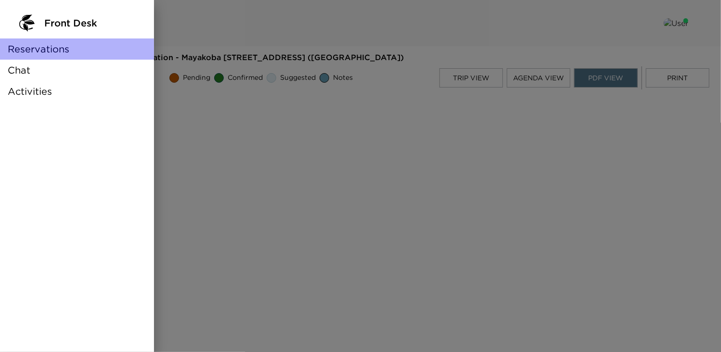
click at [42, 53] on span "Reservations" at bounding box center [39, 48] width 62 height 13
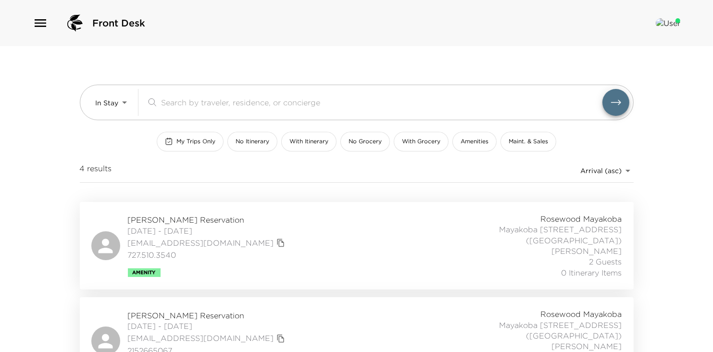
click at [672, 21] on img at bounding box center [668, 23] width 25 height 10
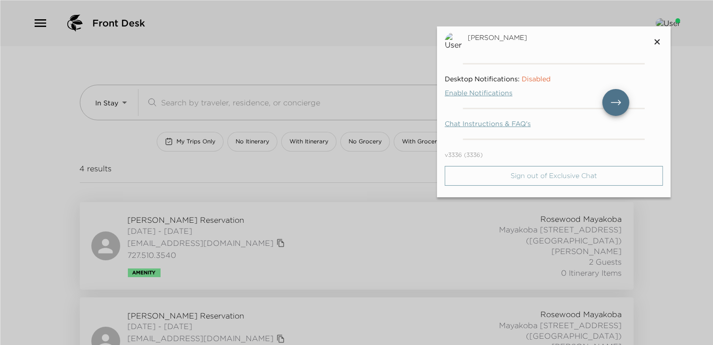
click at [557, 180] on button "Sign out of Exclusive Chat" at bounding box center [554, 176] width 218 height 20
